Goal: Task Accomplishment & Management: Use online tool/utility

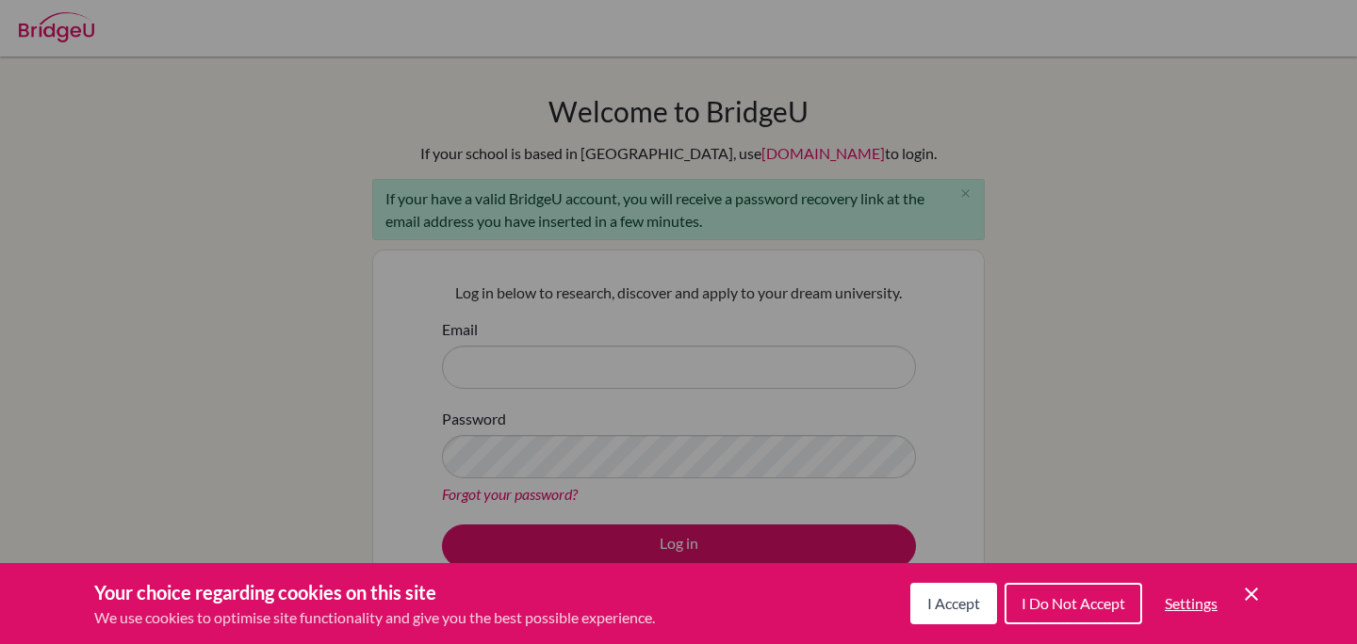
click at [312, 95] on div "Cookie Preferences" at bounding box center [678, 322] width 1357 height 644
click at [47, 28] on div "Cookie Preferences" at bounding box center [678, 322] width 1357 height 644
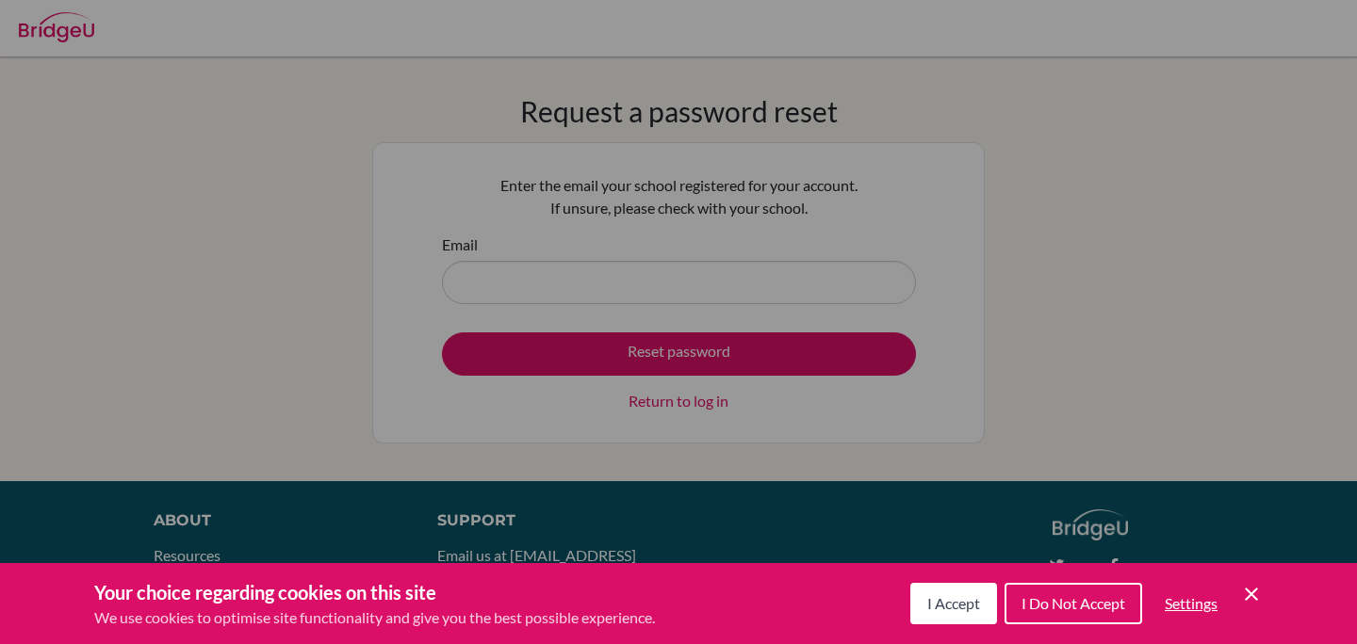
click at [651, 299] on div "Cookie Preferences" at bounding box center [678, 322] width 1357 height 644
click at [701, 286] on div "Cookie Preferences" at bounding box center [678, 322] width 1357 height 644
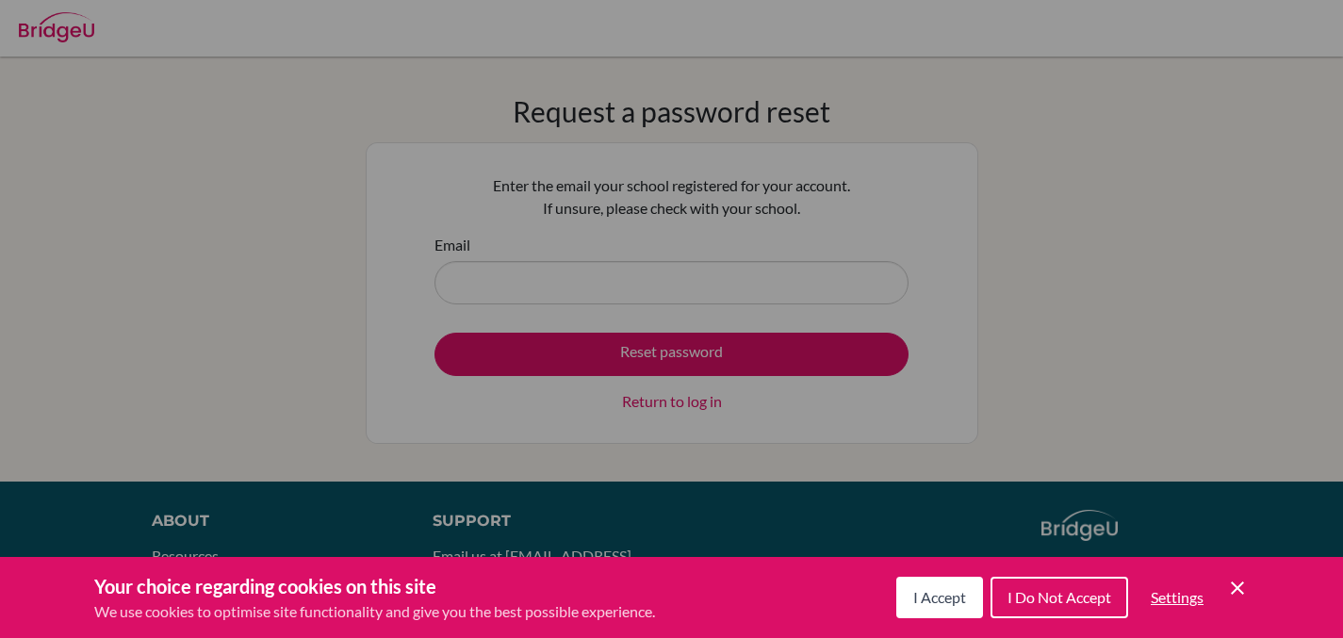
click at [939, 597] on span "I Accept" at bounding box center [939, 597] width 53 height 18
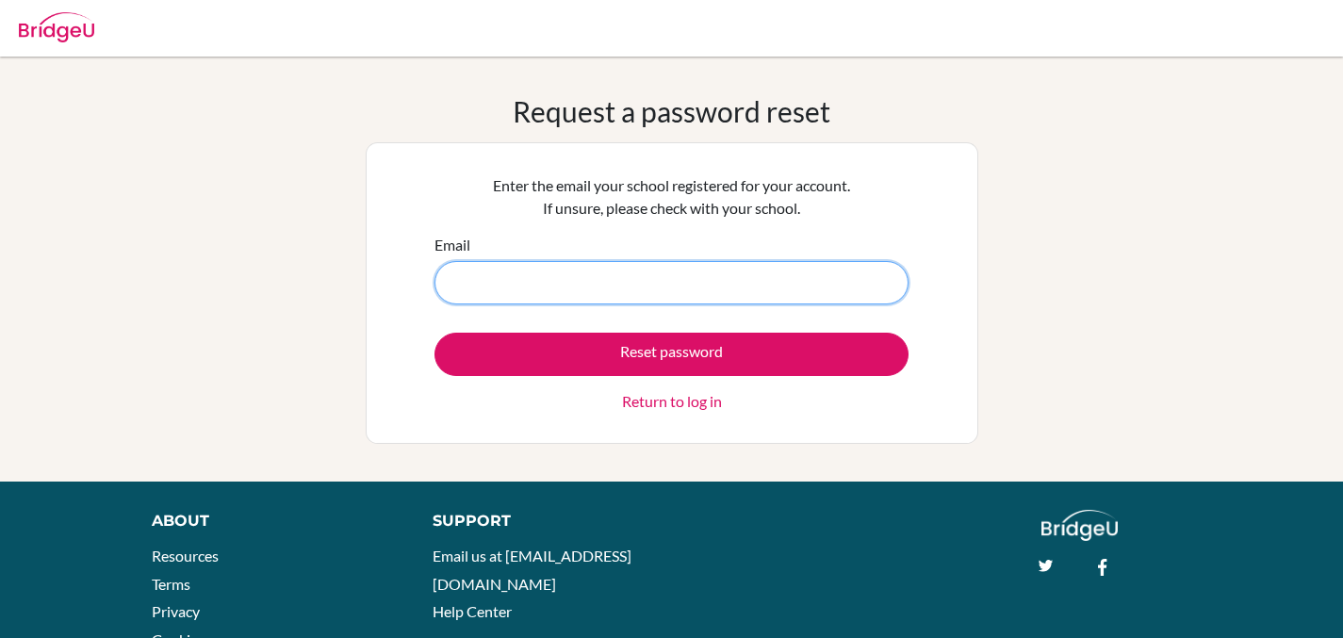
click at [628, 296] on input "Email" at bounding box center [671, 282] width 474 height 43
type input "[EMAIL_ADDRESS][DOMAIN_NAME]"
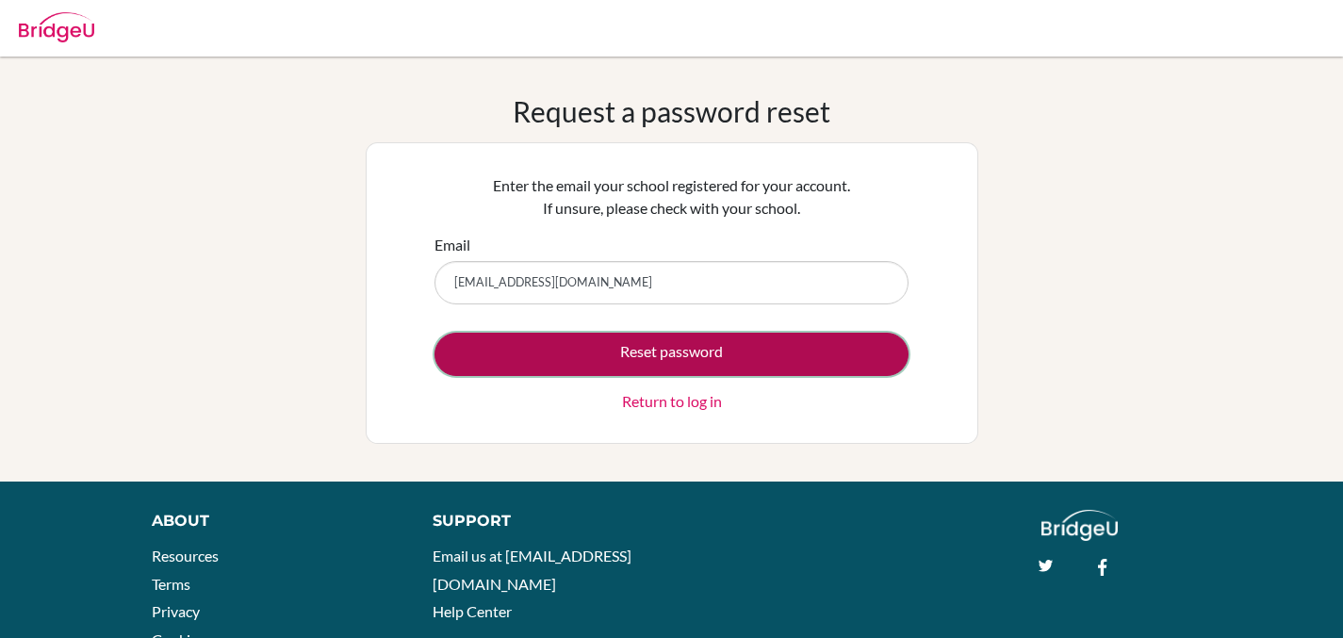
click at [641, 349] on button "Reset password" at bounding box center [671, 354] width 474 height 43
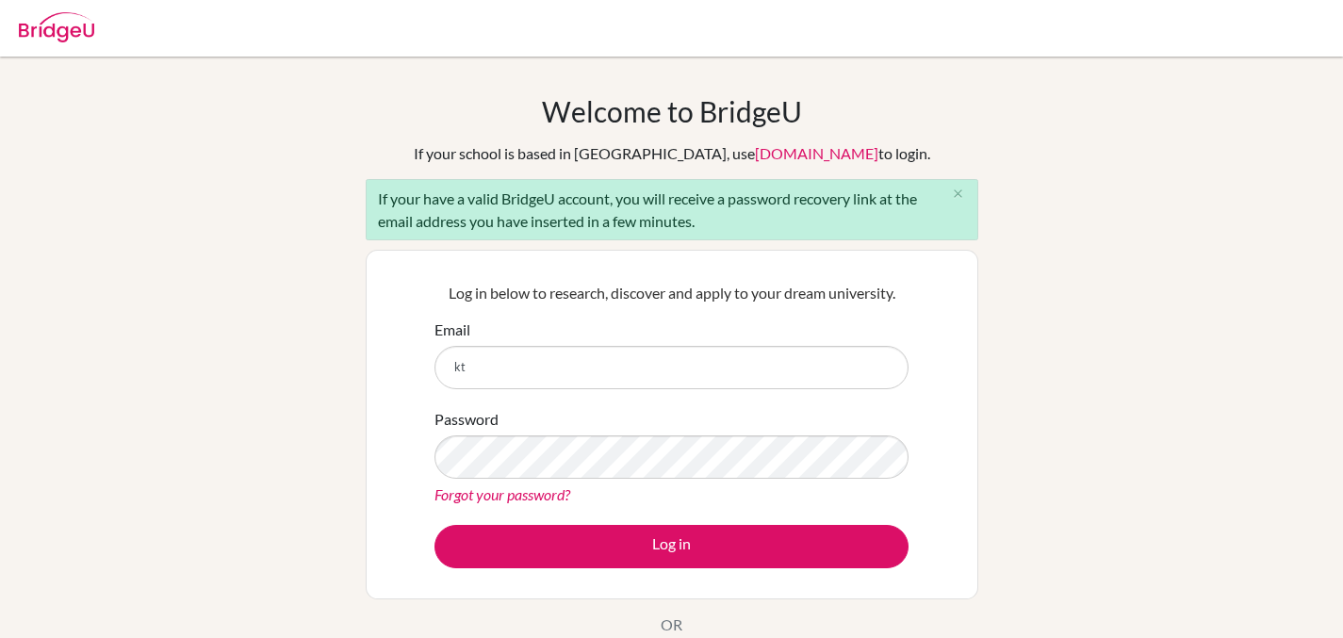
type input "k"
click at [556, 372] on input "Email" at bounding box center [671, 367] width 474 height 43
type input "[EMAIL_ADDRESS][DOMAIN_NAME]"
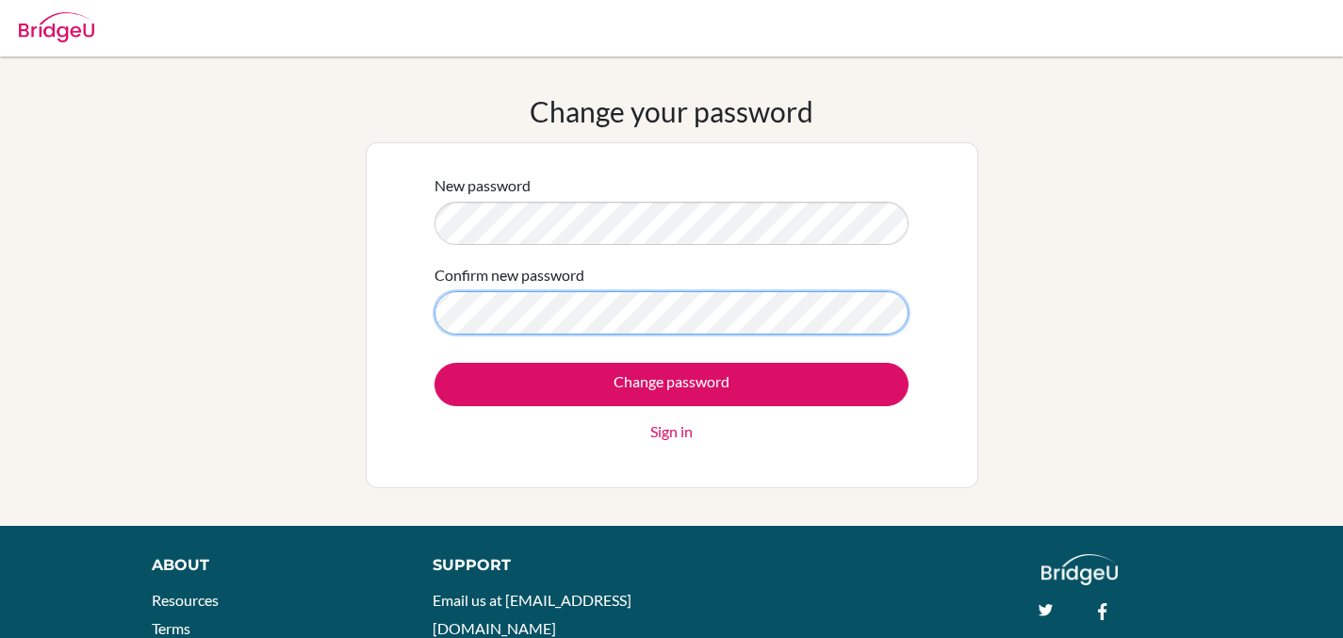
click at [434, 363] on input "Change password" at bounding box center [671, 384] width 474 height 43
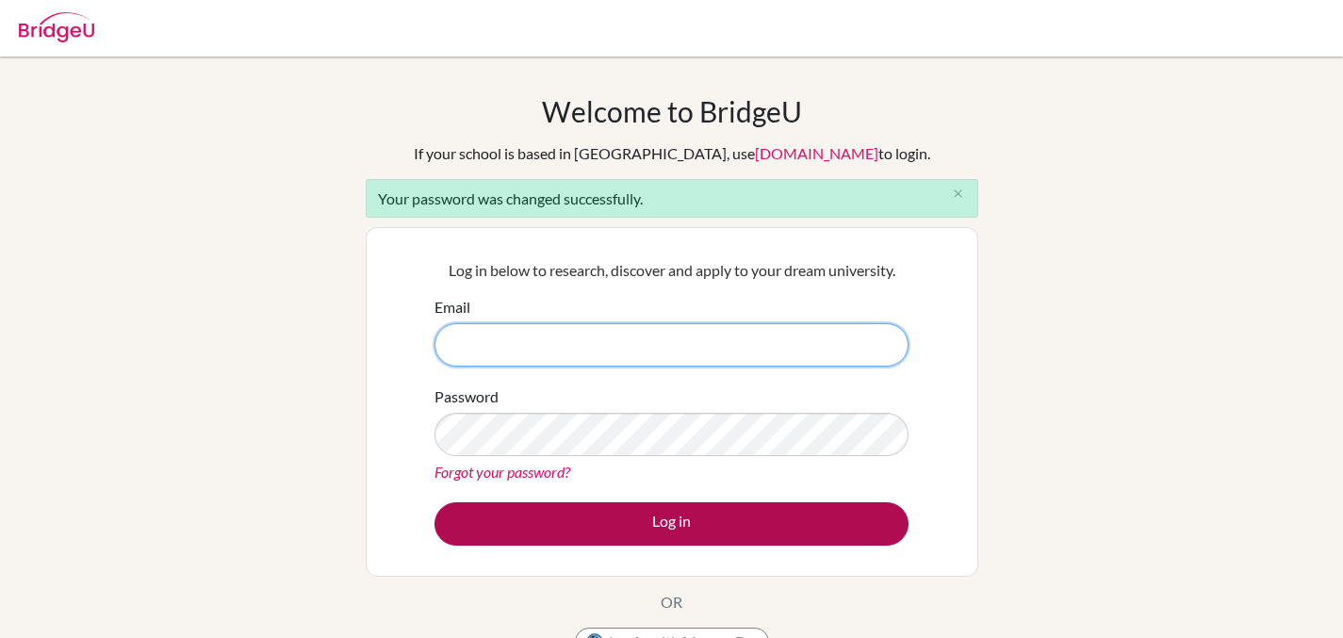
type input "kteague@schutzschool.org.eg"
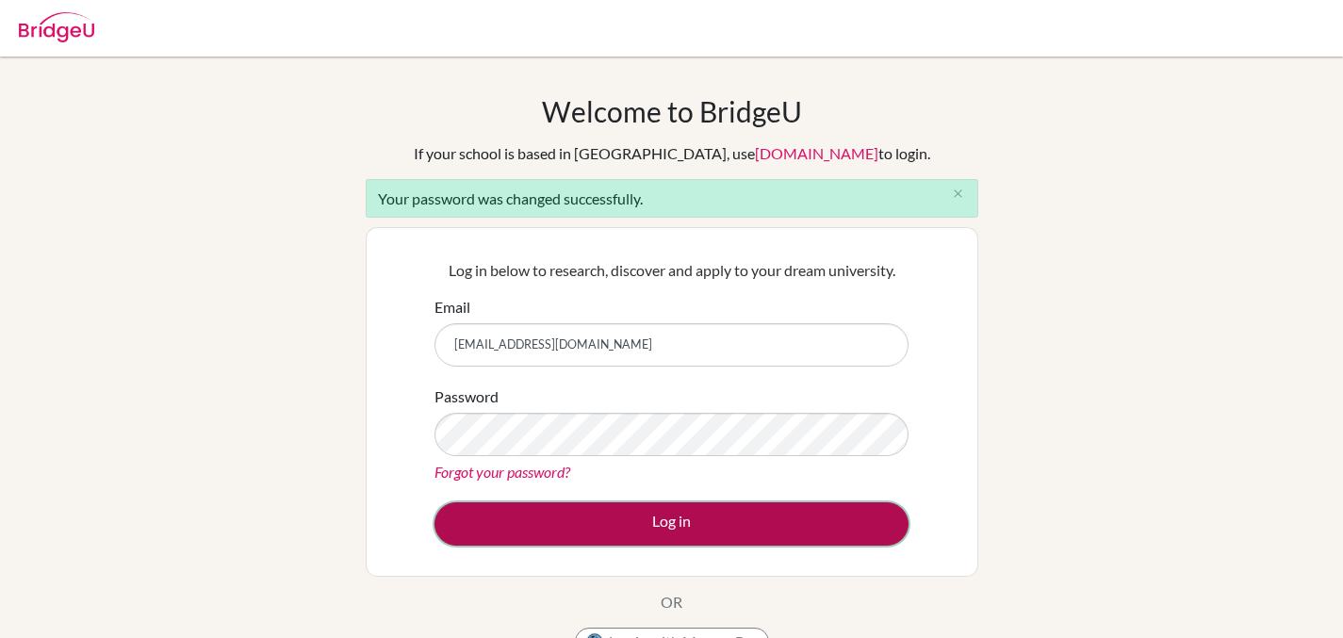
click at [619, 513] on button "Log in" at bounding box center [671, 523] width 474 height 43
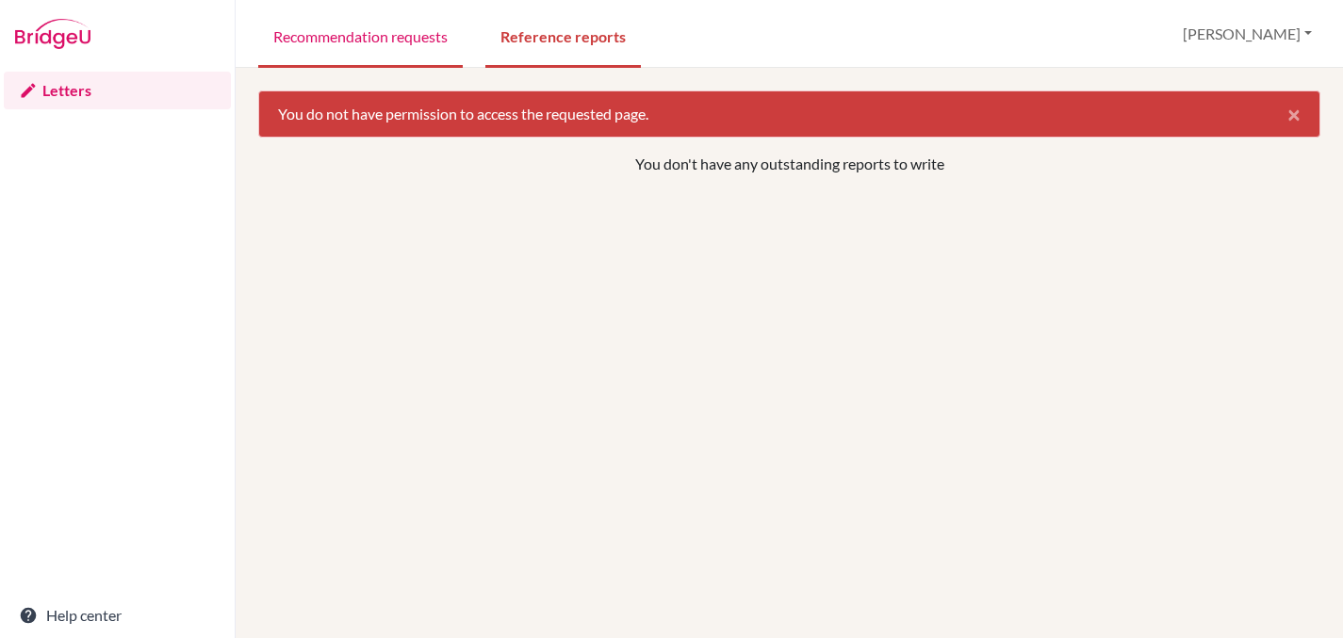
click at [384, 46] on link "Recommendation requests" at bounding box center [360, 35] width 204 height 65
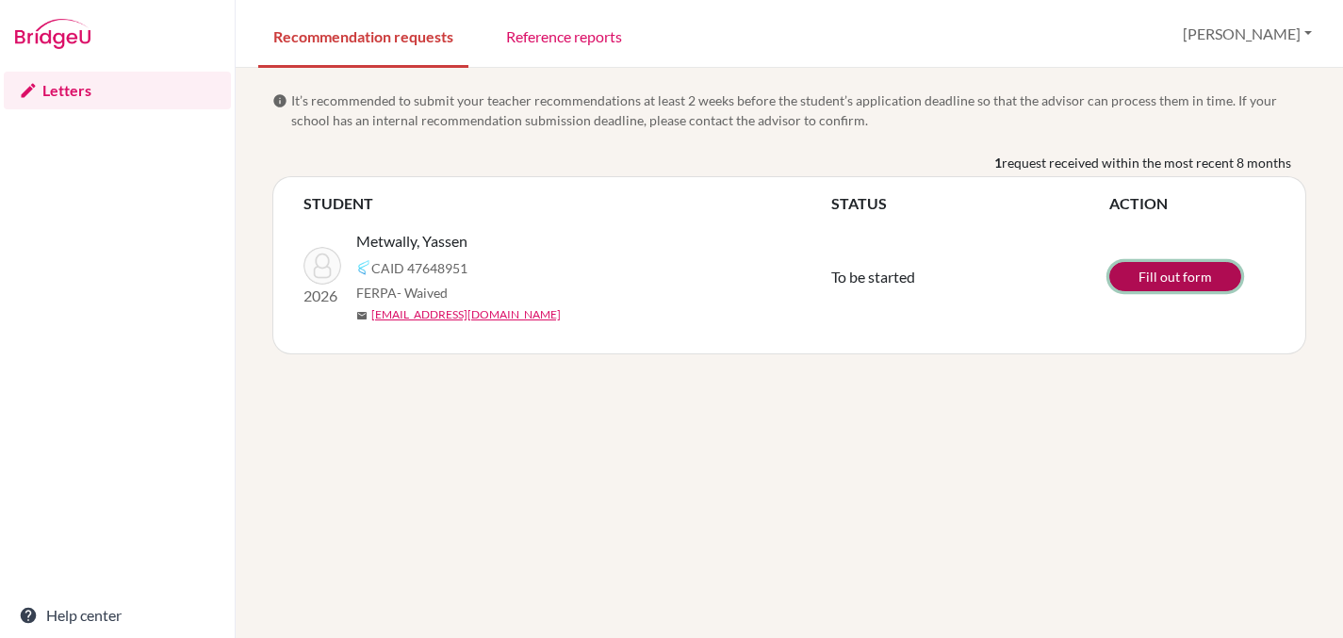
click at [1154, 275] on link "Fill out form" at bounding box center [1175, 276] width 132 height 29
